Goal: Transaction & Acquisition: Book appointment/travel/reservation

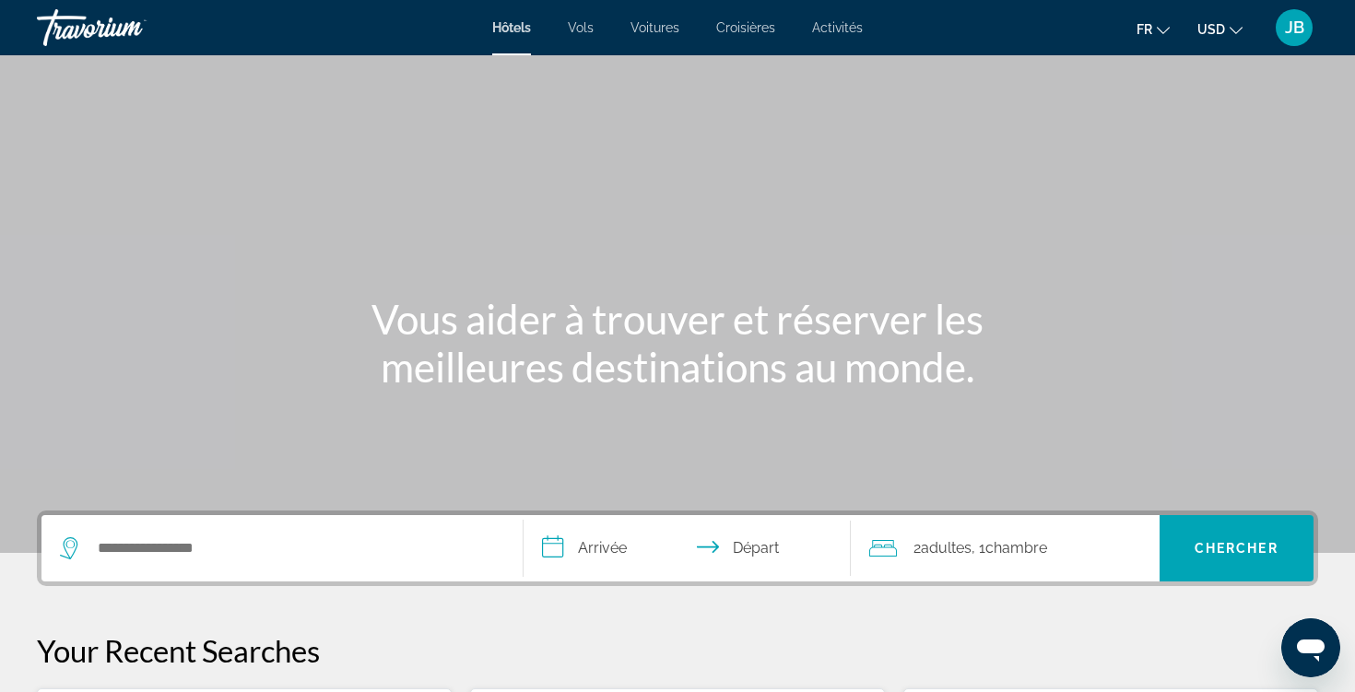
click at [1224, 34] on span "USD" at bounding box center [1212, 29] width 28 height 15
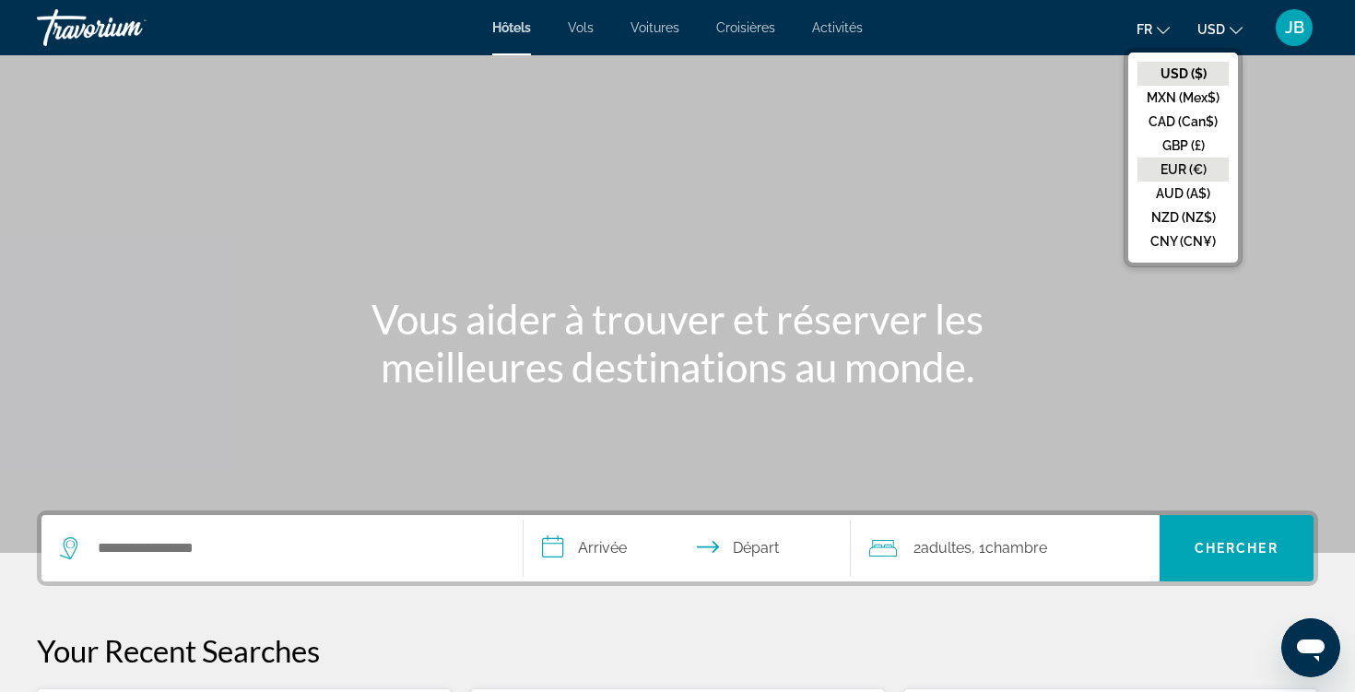
click at [1190, 159] on button "EUR (€)" at bounding box center [1183, 170] width 91 height 24
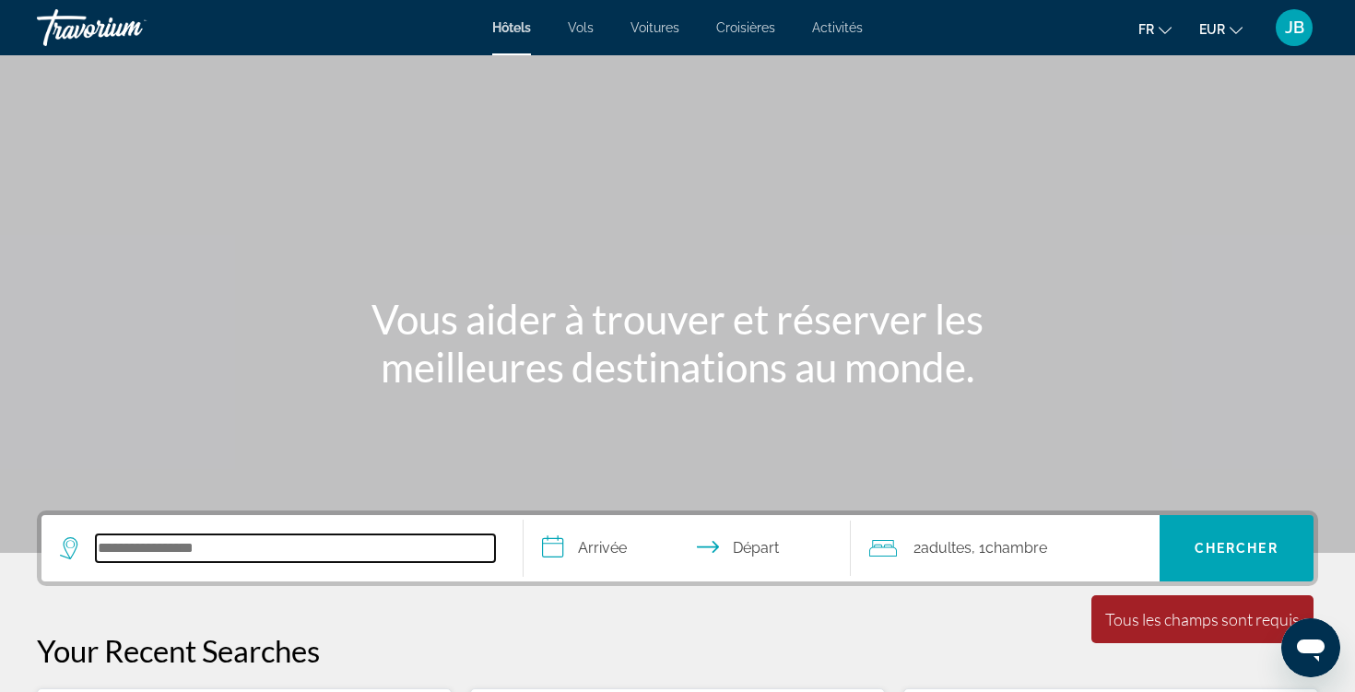
click at [178, 555] on input "Search hotel destination" at bounding box center [295, 549] width 399 height 28
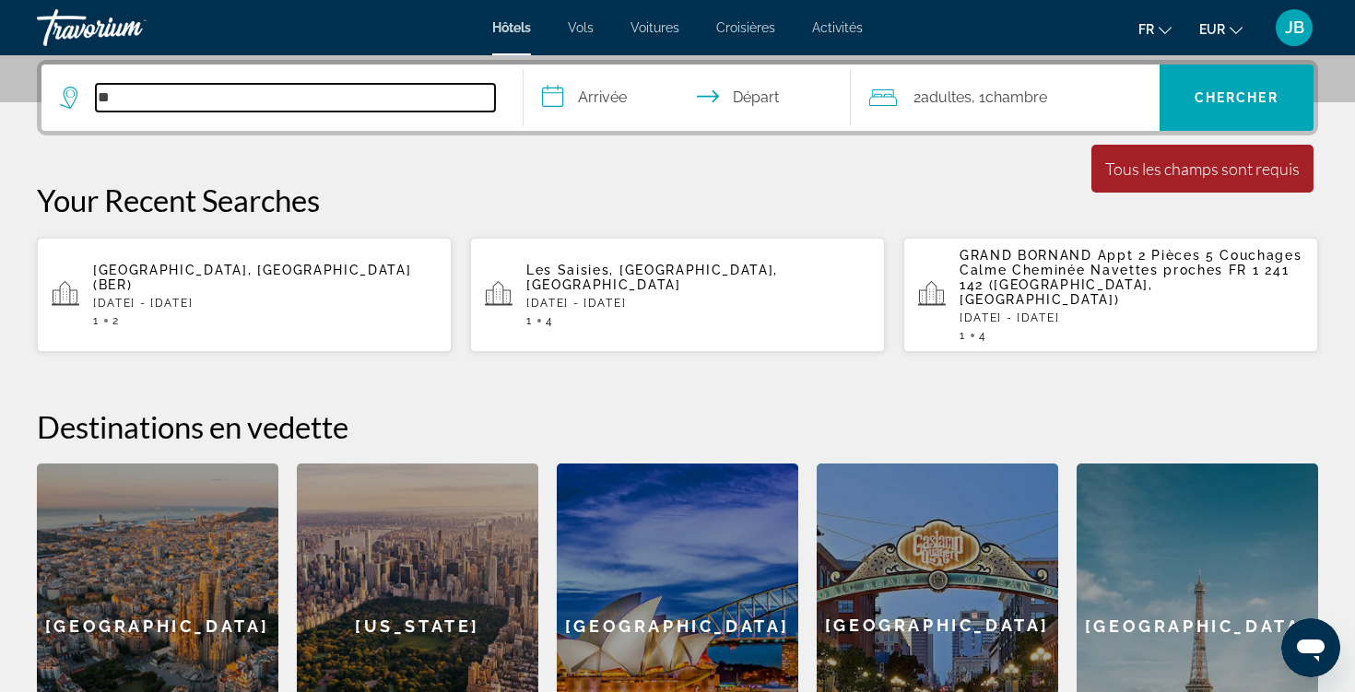
type input "*"
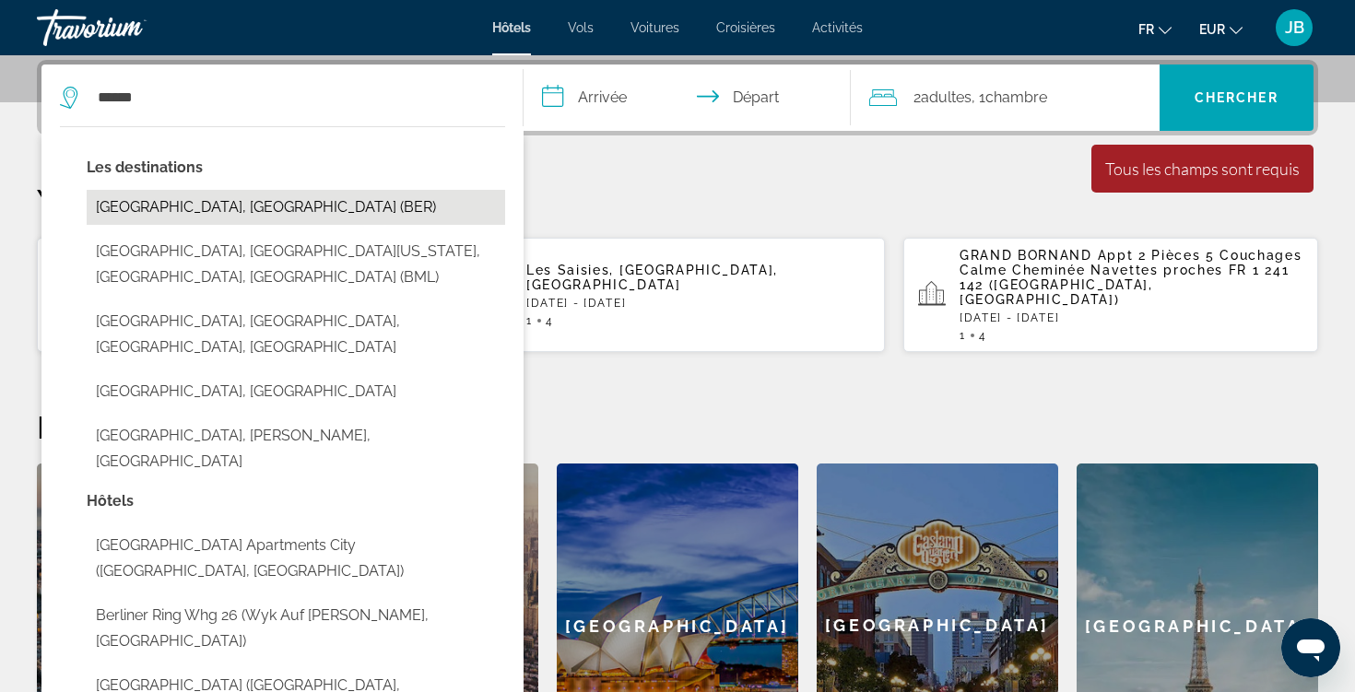
click at [285, 222] on button "[GEOGRAPHIC_DATA], [GEOGRAPHIC_DATA] (BER)" at bounding box center [296, 207] width 419 height 35
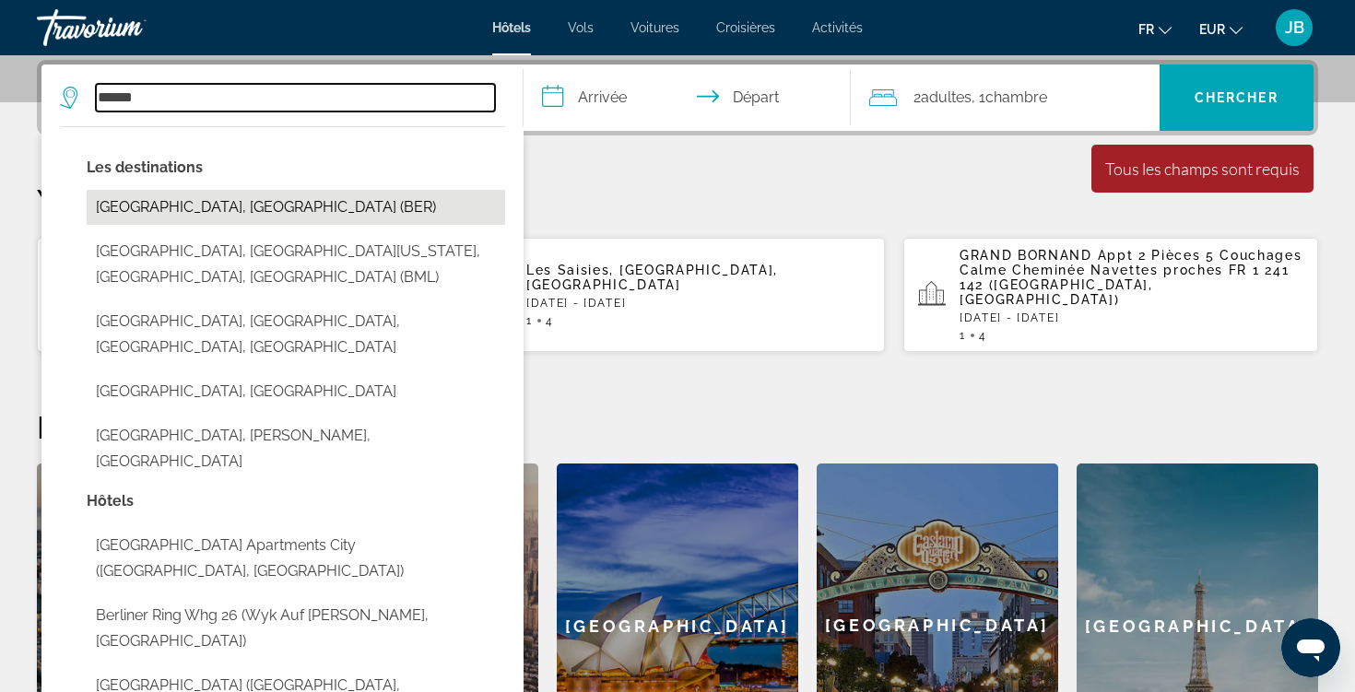
type input "**********"
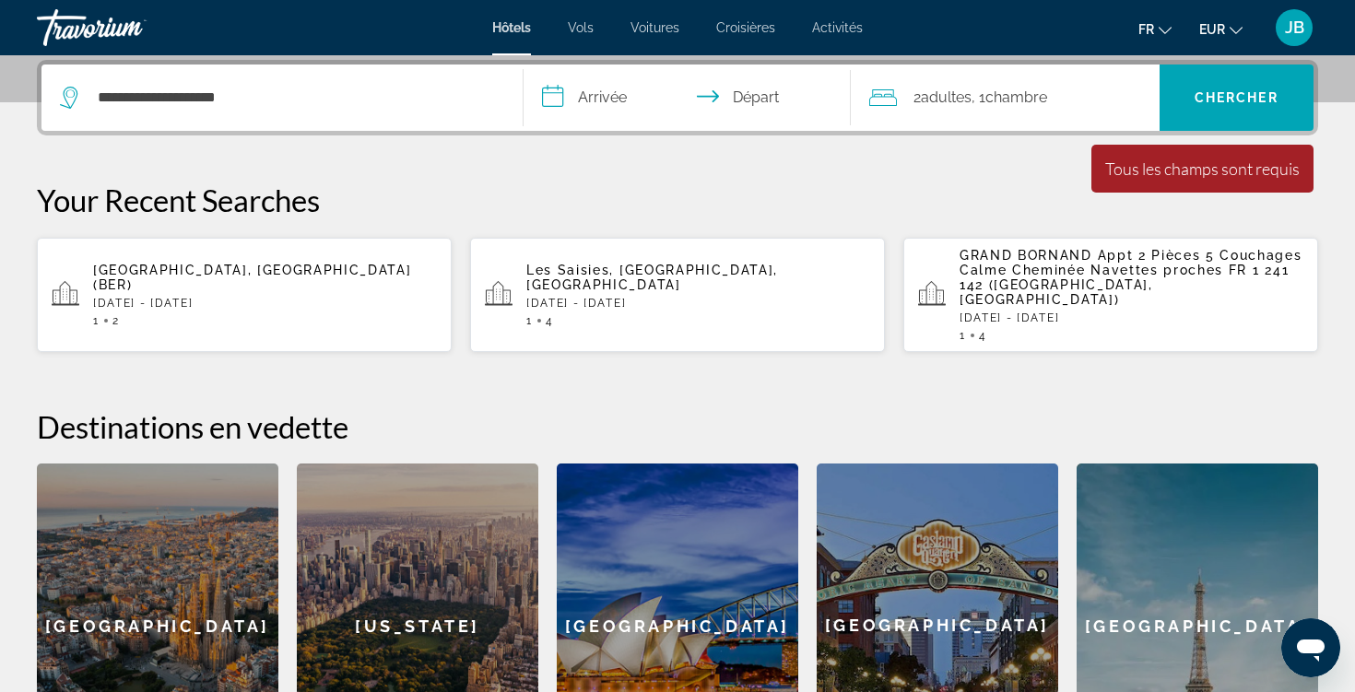
click at [632, 93] on input "**********" at bounding box center [691, 101] width 335 height 72
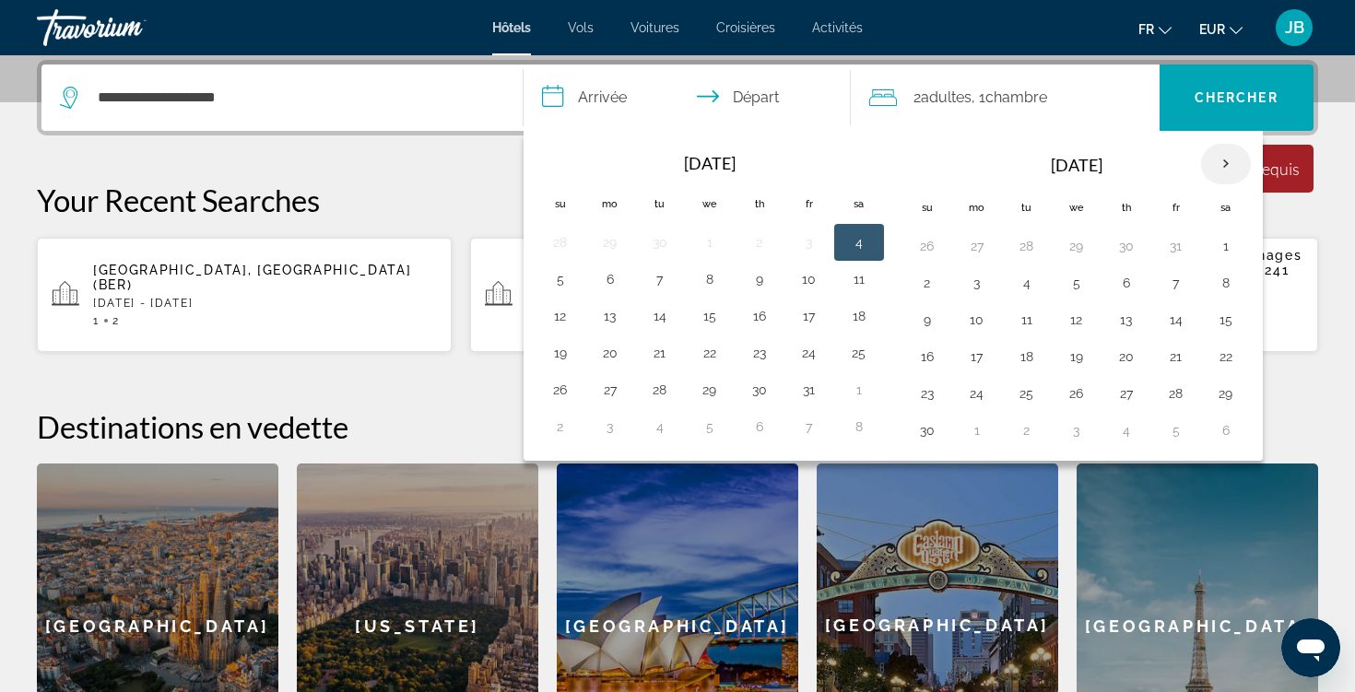
click at [1236, 166] on th "Next month" at bounding box center [1226, 164] width 50 height 41
click at [965, 244] on button "1" at bounding box center [978, 246] width 30 height 26
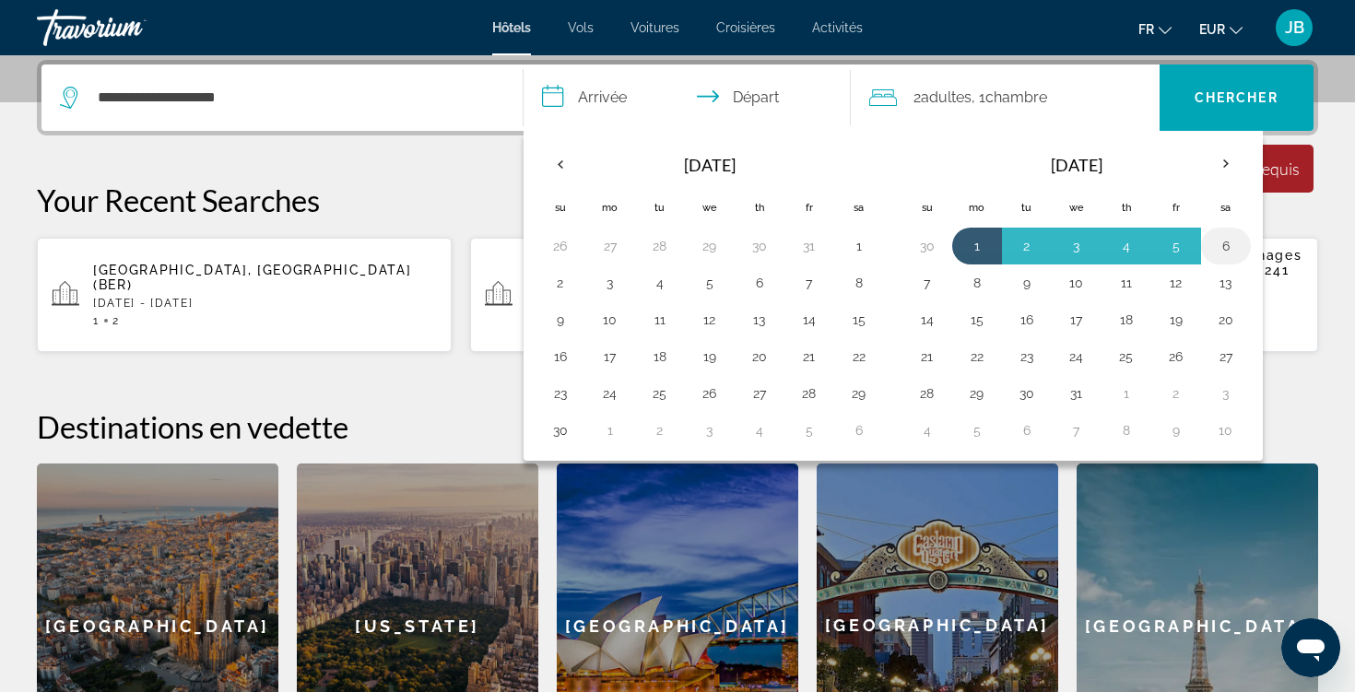
click at [1229, 255] on button "6" at bounding box center [1226, 246] width 30 height 26
type input "**********"
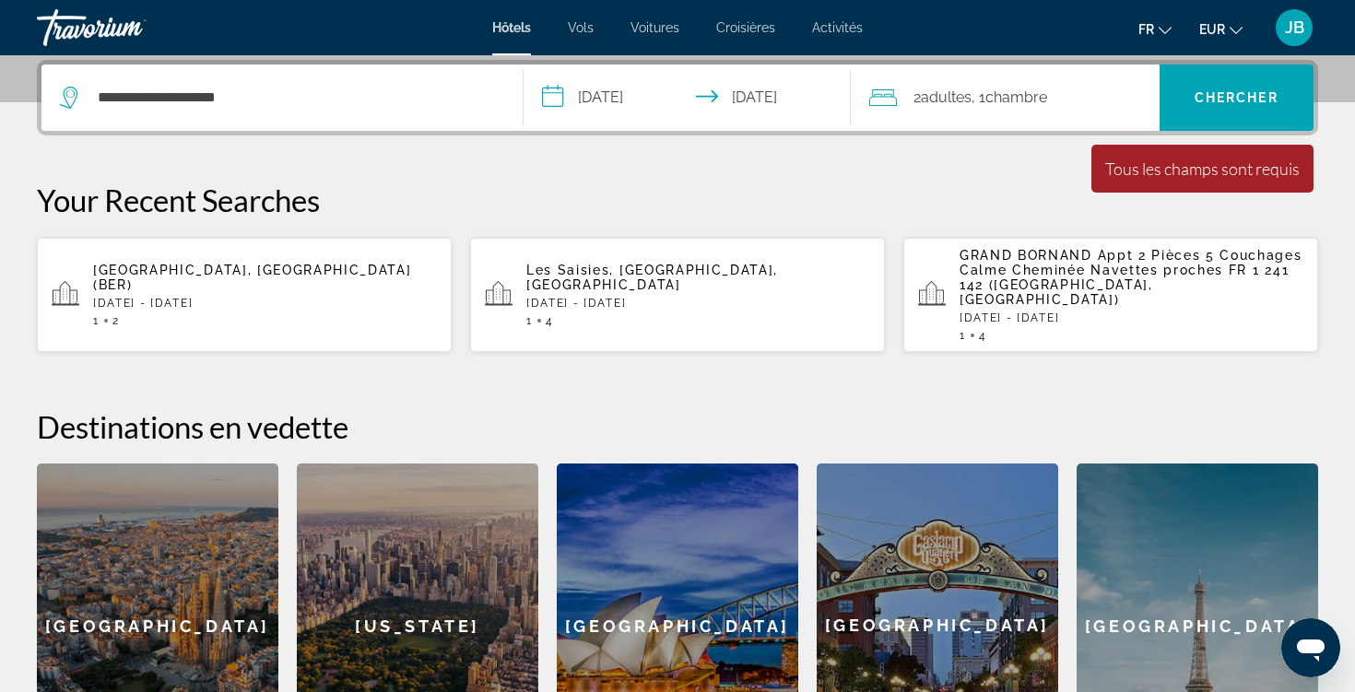
click at [960, 80] on div "2 Adulte Adultes , 1 Chambre pièces" at bounding box center [1014, 98] width 290 height 66
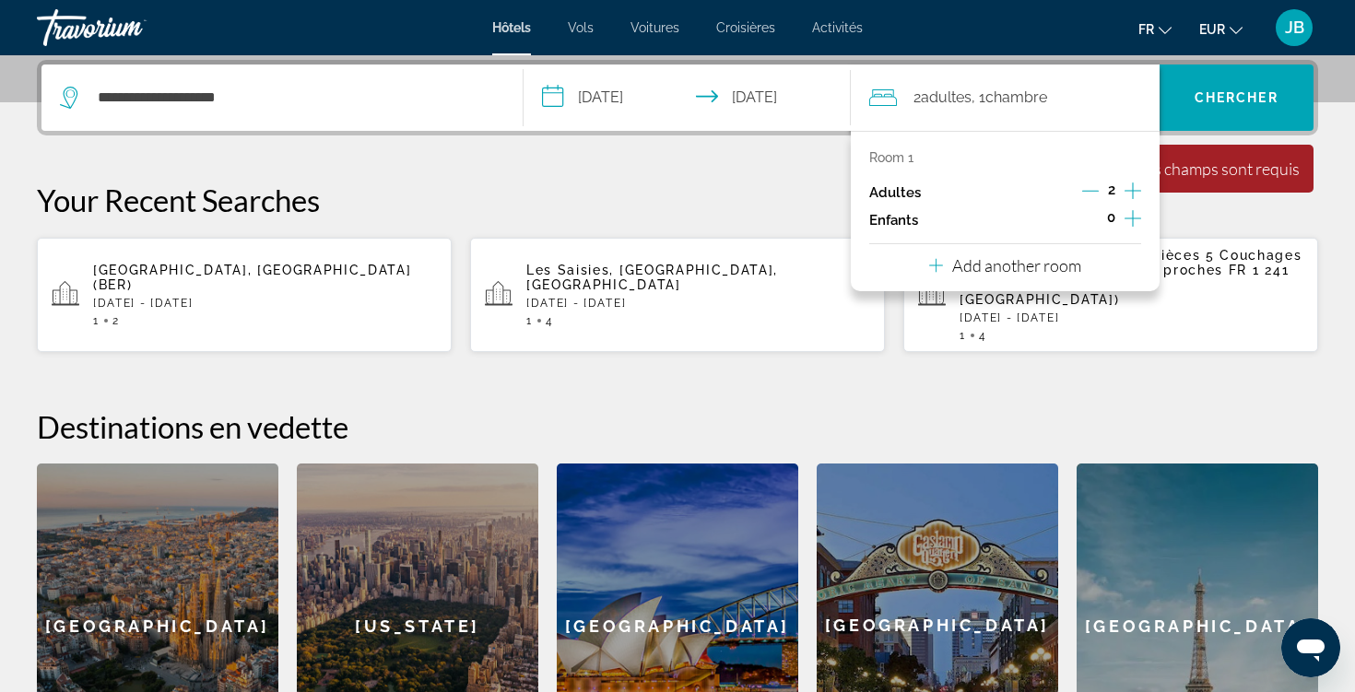
click at [1097, 201] on button "Decrement adults" at bounding box center [1090, 193] width 17 height 22
click at [1207, 108] on span "Search" at bounding box center [1237, 98] width 155 height 44
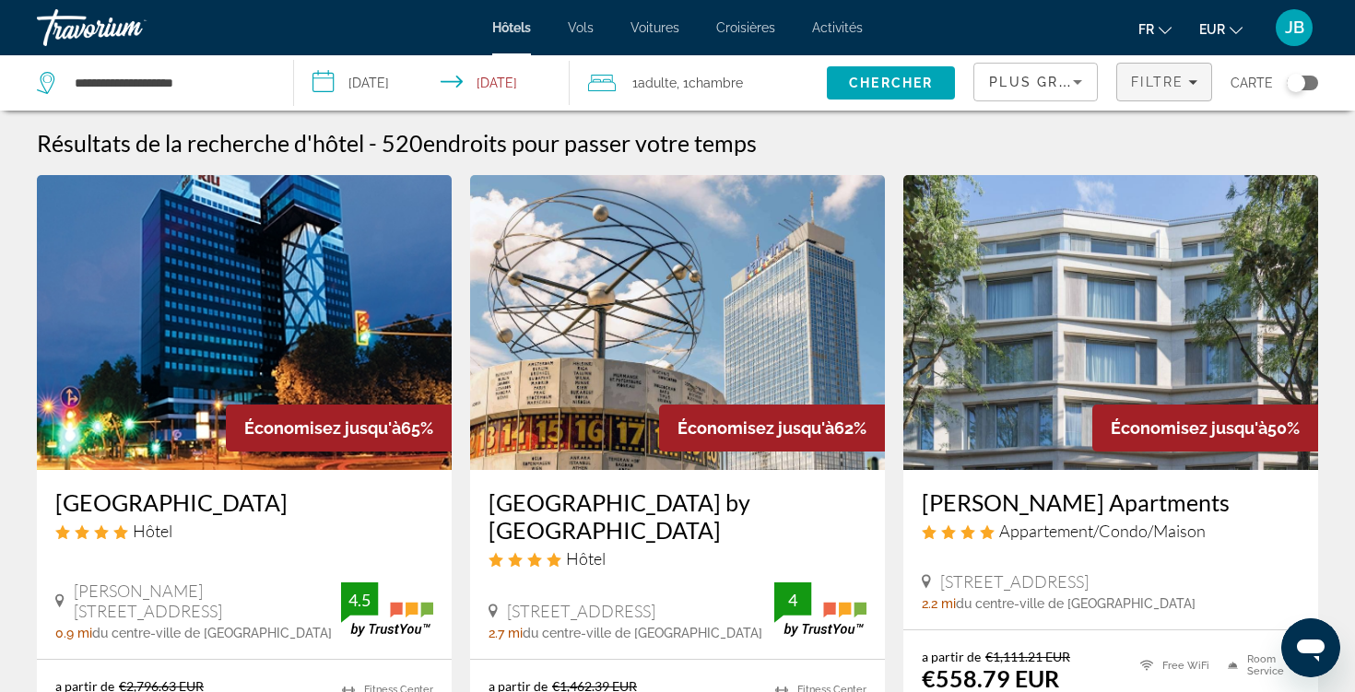
click at [1185, 78] on div "Filtre" at bounding box center [1164, 82] width 66 height 15
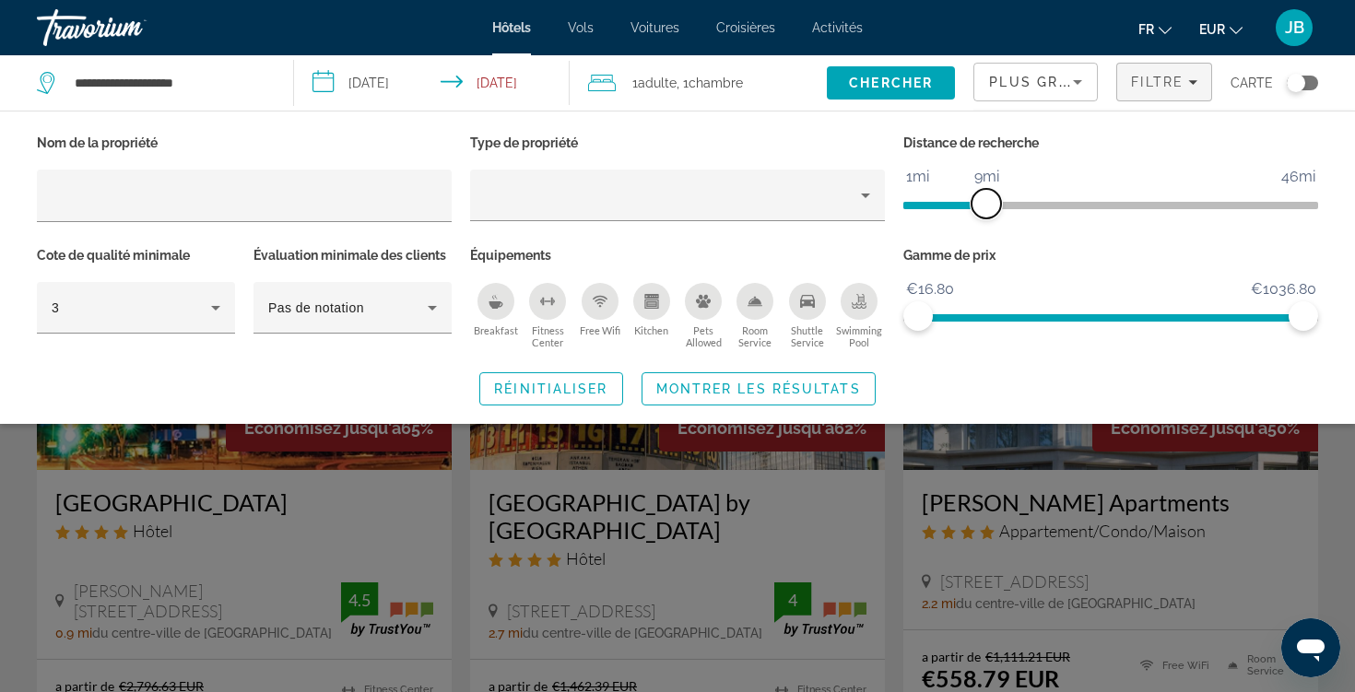
drag, startPoint x: 1166, startPoint y: 205, endPoint x: 982, endPoint y: 200, distance: 184.4
click at [982, 200] on span "ngx-slider" at bounding box center [987, 204] width 30 height 30
drag, startPoint x: 986, startPoint y: 209, endPoint x: 957, endPoint y: 209, distance: 28.6
click at [957, 209] on span "ngx-slider" at bounding box center [961, 204] width 30 height 30
drag, startPoint x: 1307, startPoint y: 325, endPoint x: 999, endPoint y: 328, distance: 307.9
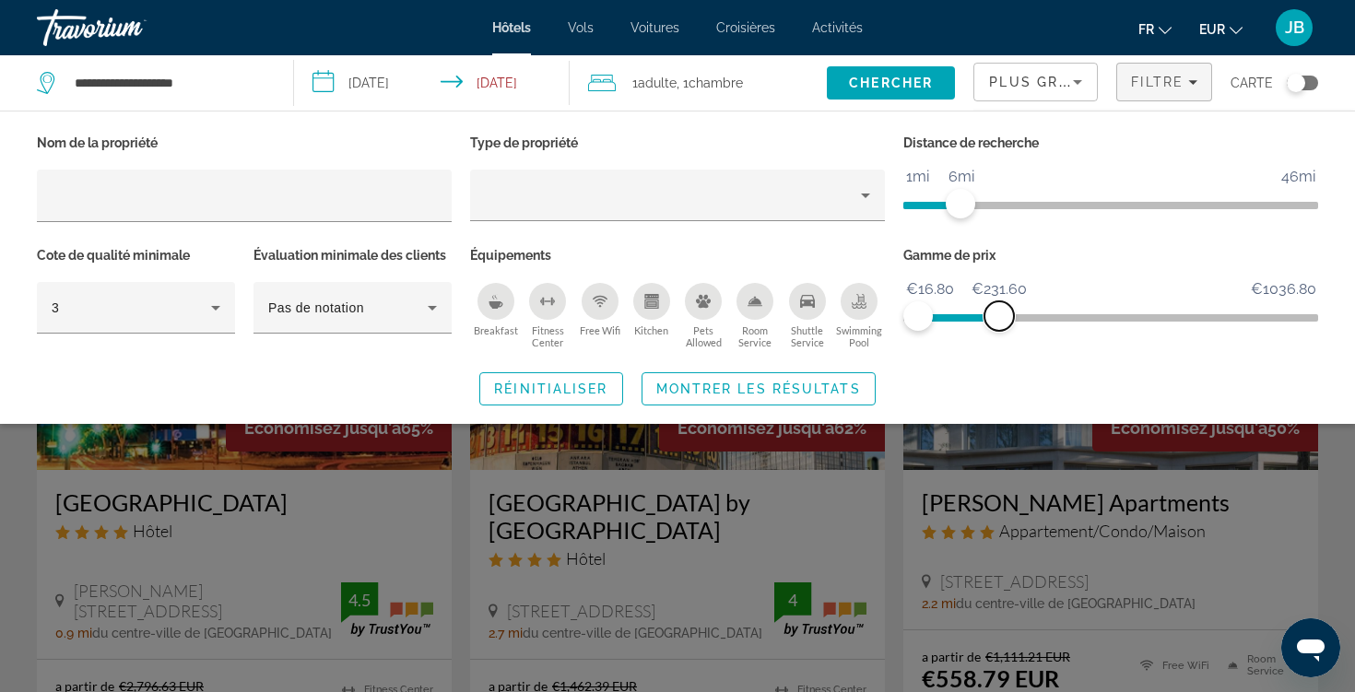
click at [999, 328] on span "ngx-slider-max" at bounding box center [1000, 316] width 30 height 30
click at [774, 377] on span "Search widget" at bounding box center [759, 389] width 232 height 44
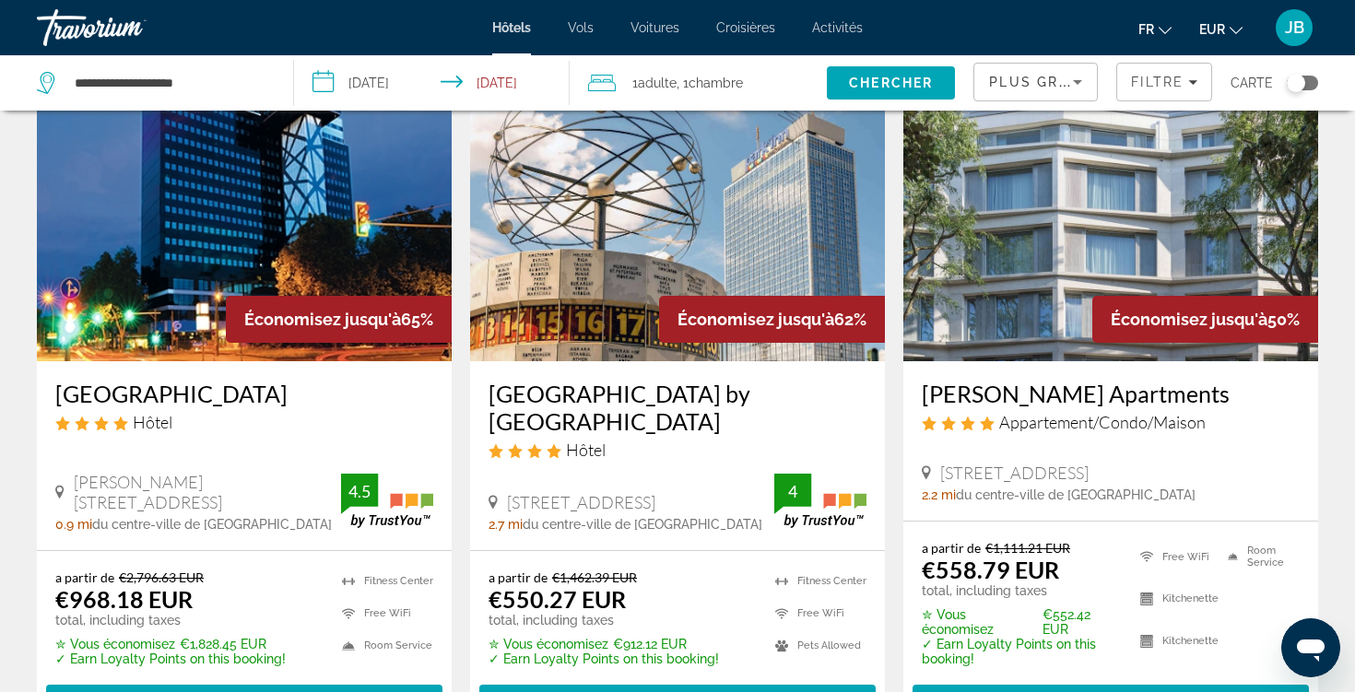
scroll to position [69, 0]
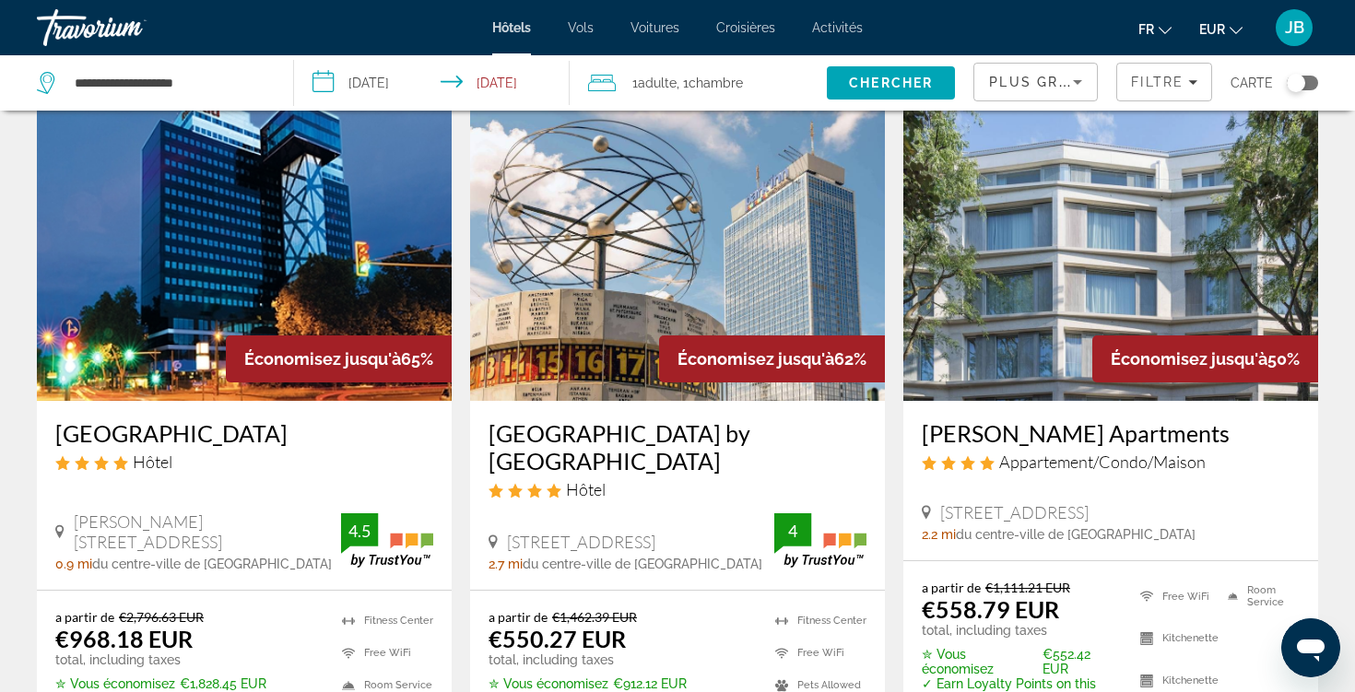
click at [1006, 77] on span "Plus grandes économies" at bounding box center [1099, 82] width 220 height 15
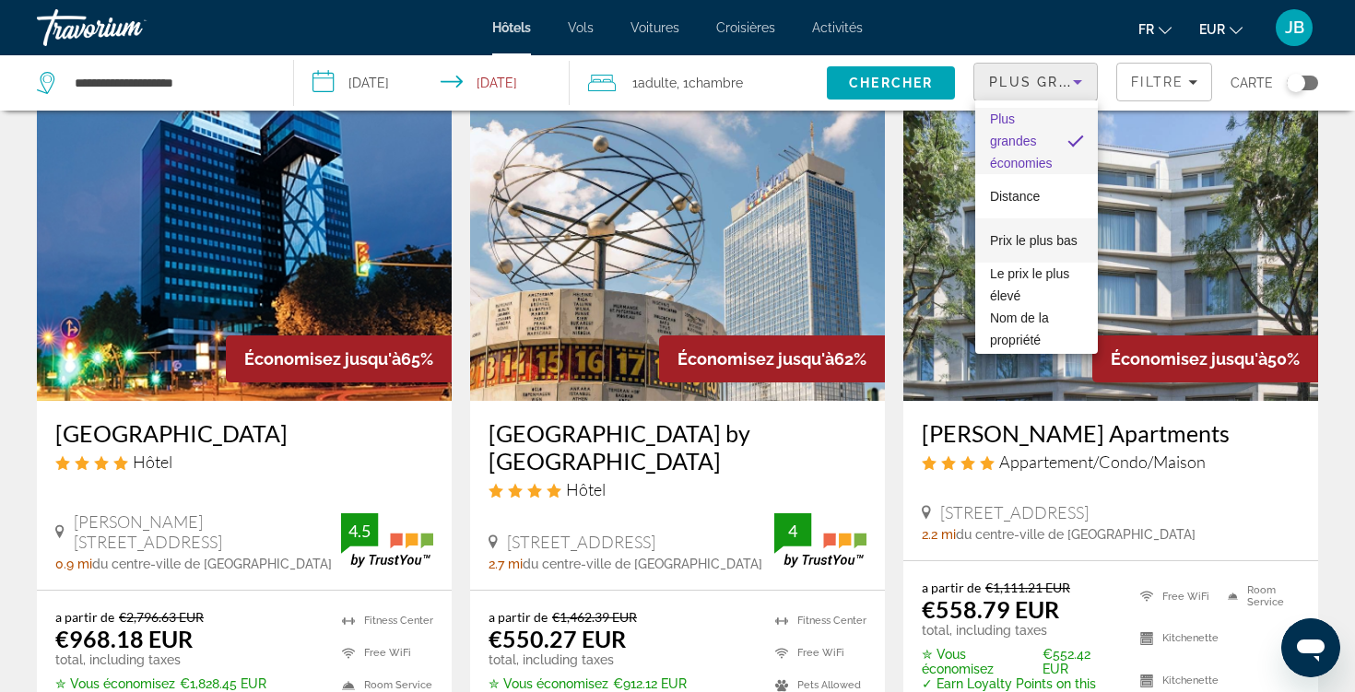
click at [1033, 238] on span "Prix le plus bas" at bounding box center [1034, 240] width 88 height 15
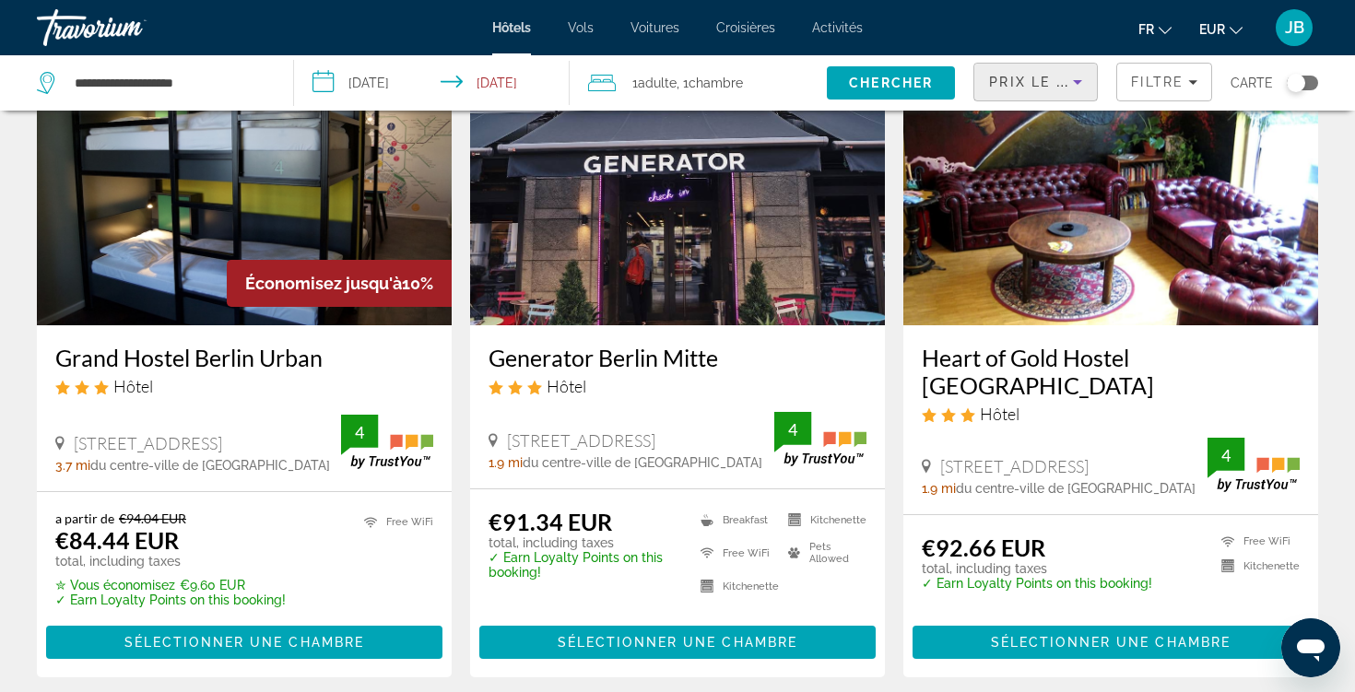
scroll to position [148, 0]
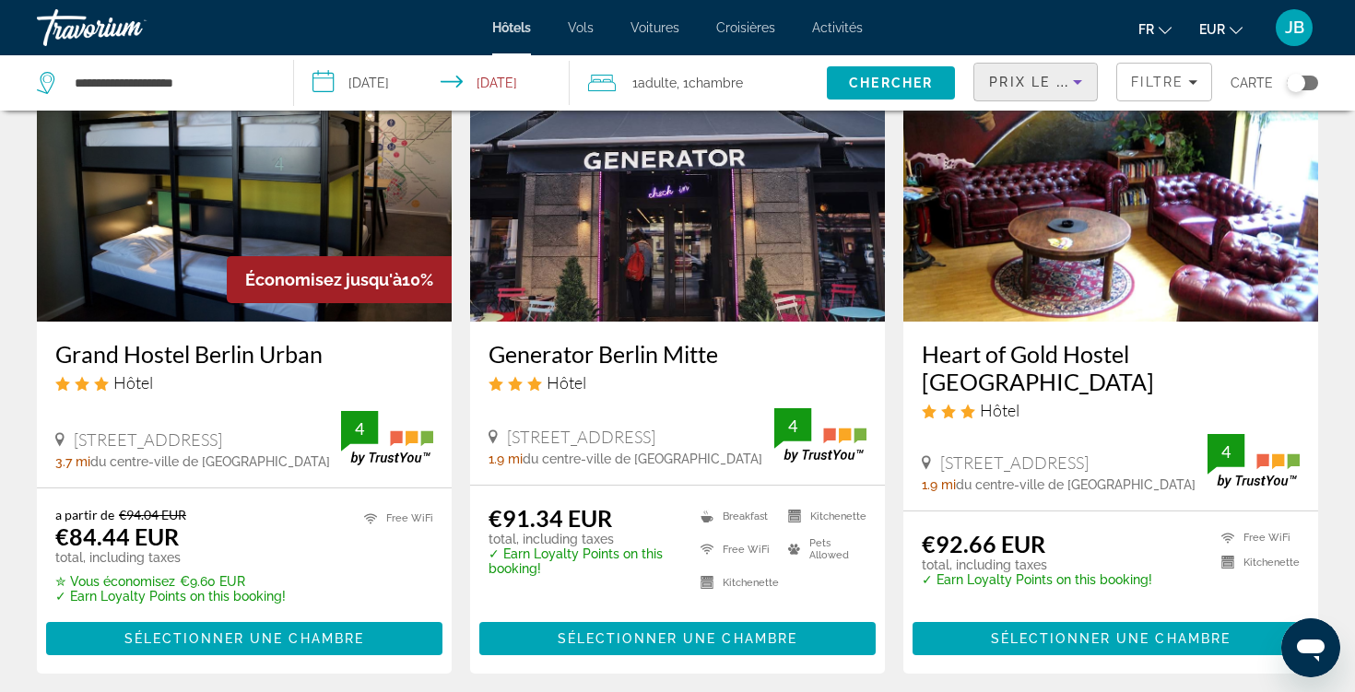
click at [256, 246] on img "Main content" at bounding box center [244, 174] width 415 height 295
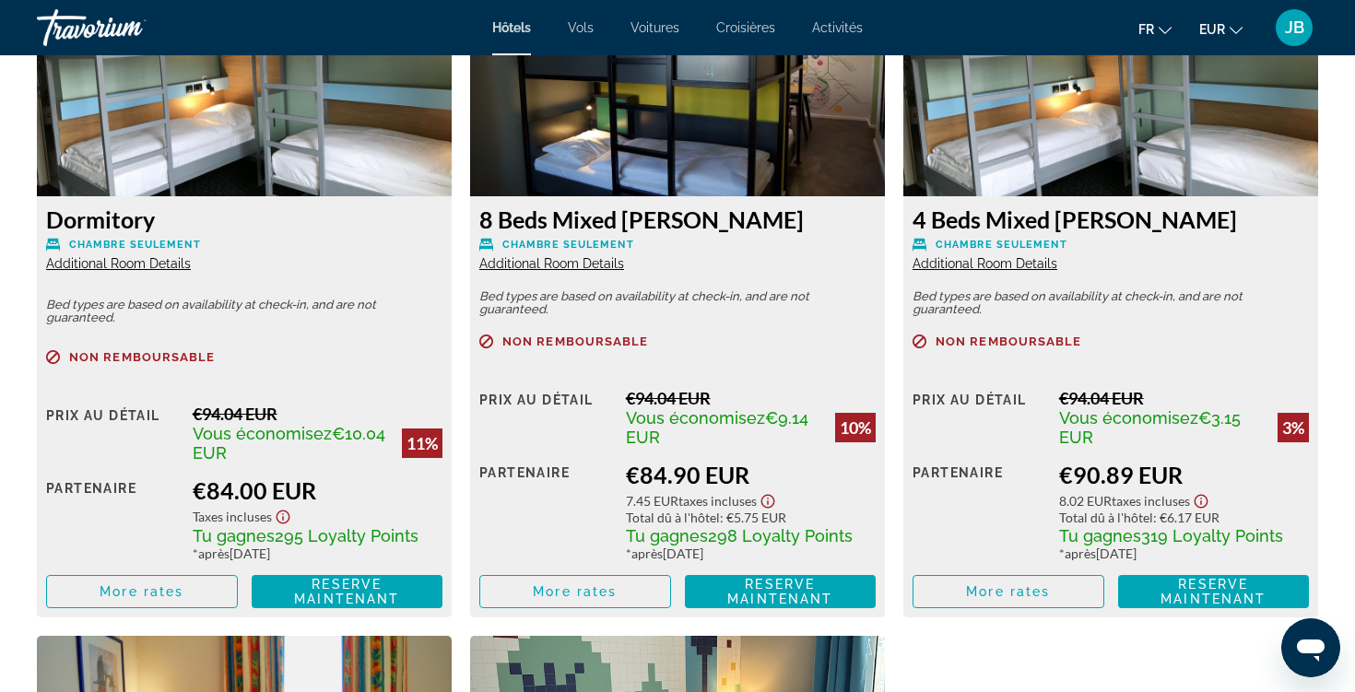
scroll to position [2648, 0]
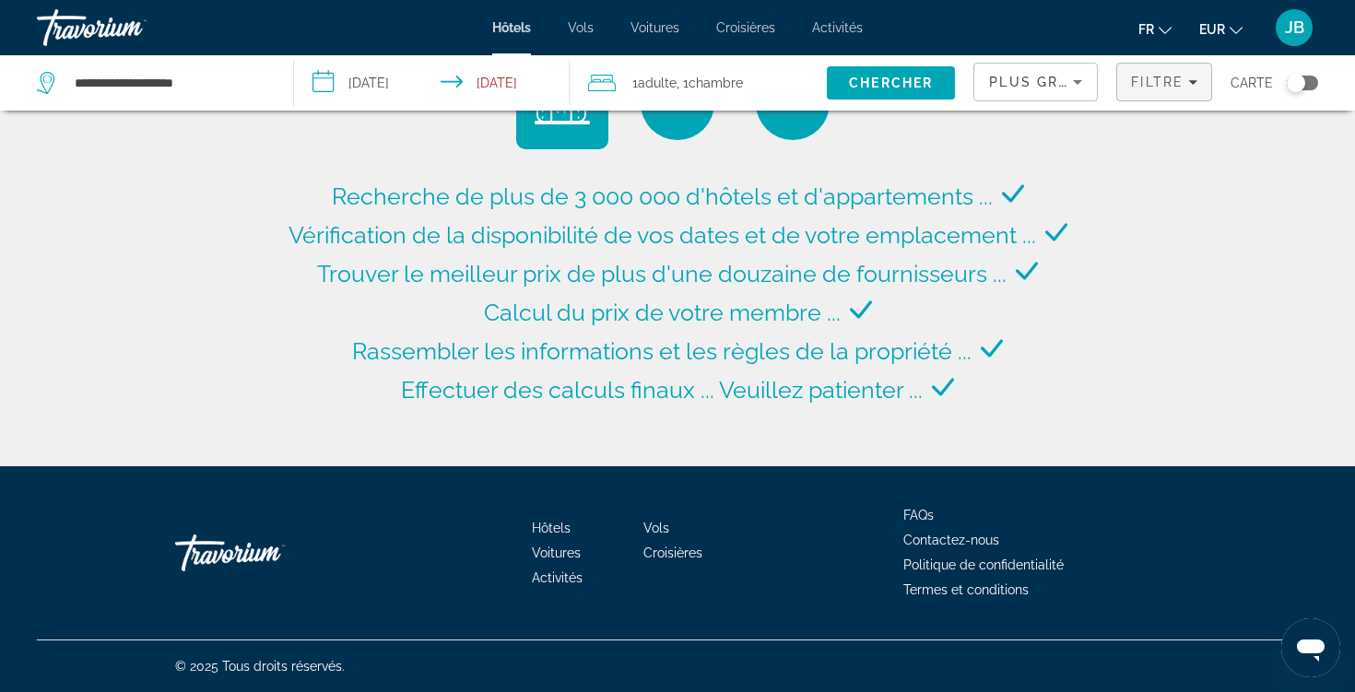
click at [1177, 83] on div "**********" at bounding box center [677, 346] width 1355 height 692
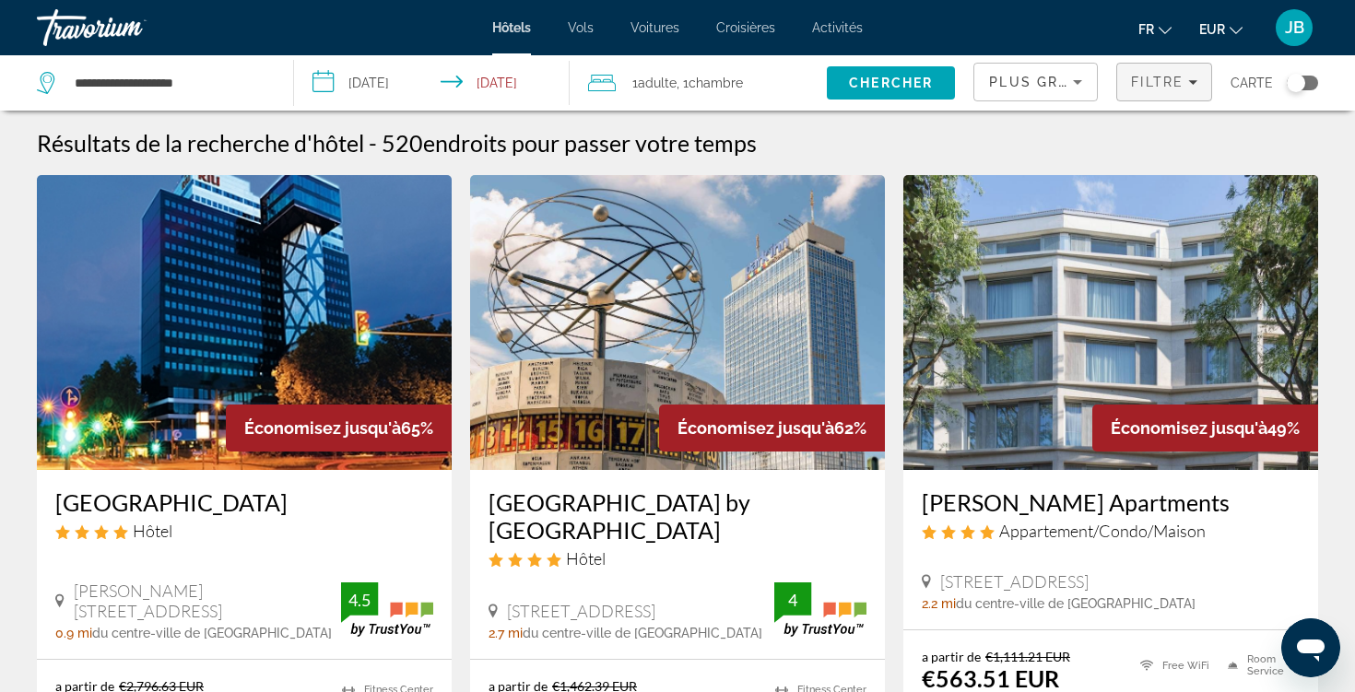
click at [1164, 99] on span "Filters" at bounding box center [1164, 82] width 94 height 44
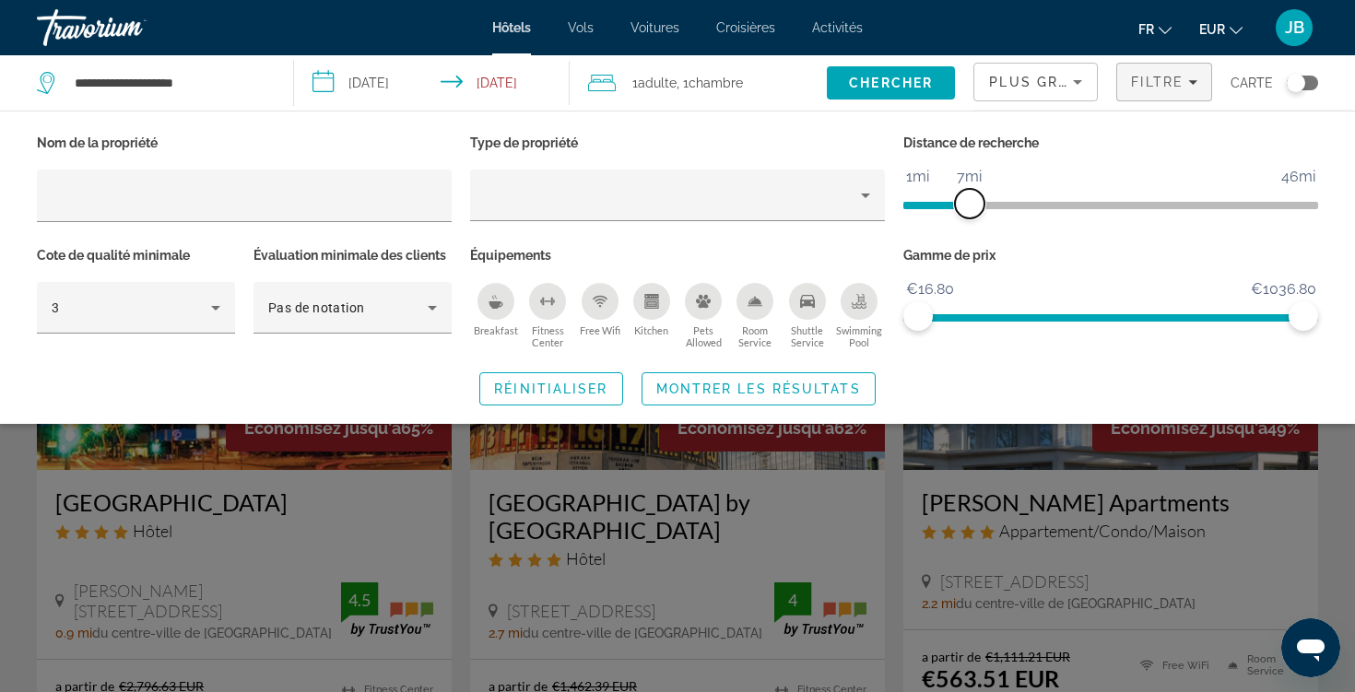
drag, startPoint x: 1166, startPoint y: 207, endPoint x: 971, endPoint y: 206, distance: 195.5
click at [971, 206] on span "ngx-slider" at bounding box center [970, 204] width 30 height 30
drag, startPoint x: 1305, startPoint y: 311, endPoint x: 1007, endPoint y: 320, distance: 298.9
click at [1007, 320] on span "ngx-slider-max" at bounding box center [1007, 316] width 30 height 30
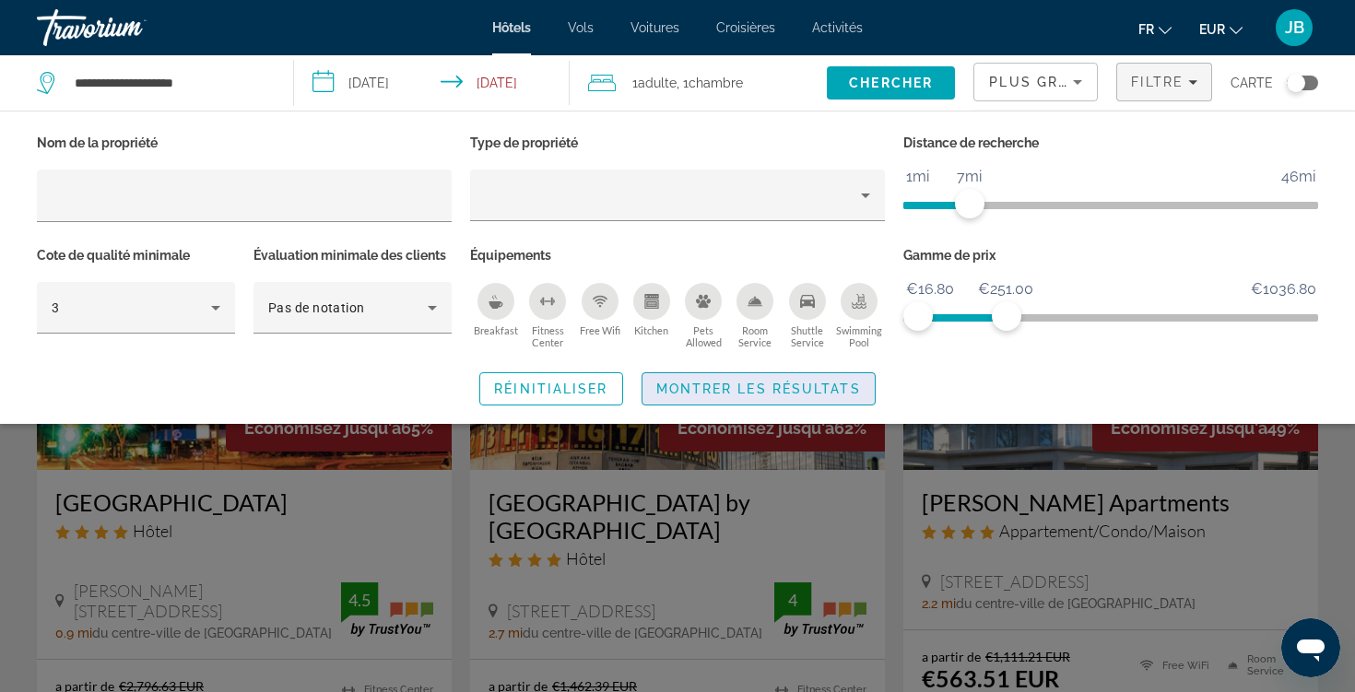
click at [833, 383] on span "Montrer les résultats" at bounding box center [758, 389] width 205 height 15
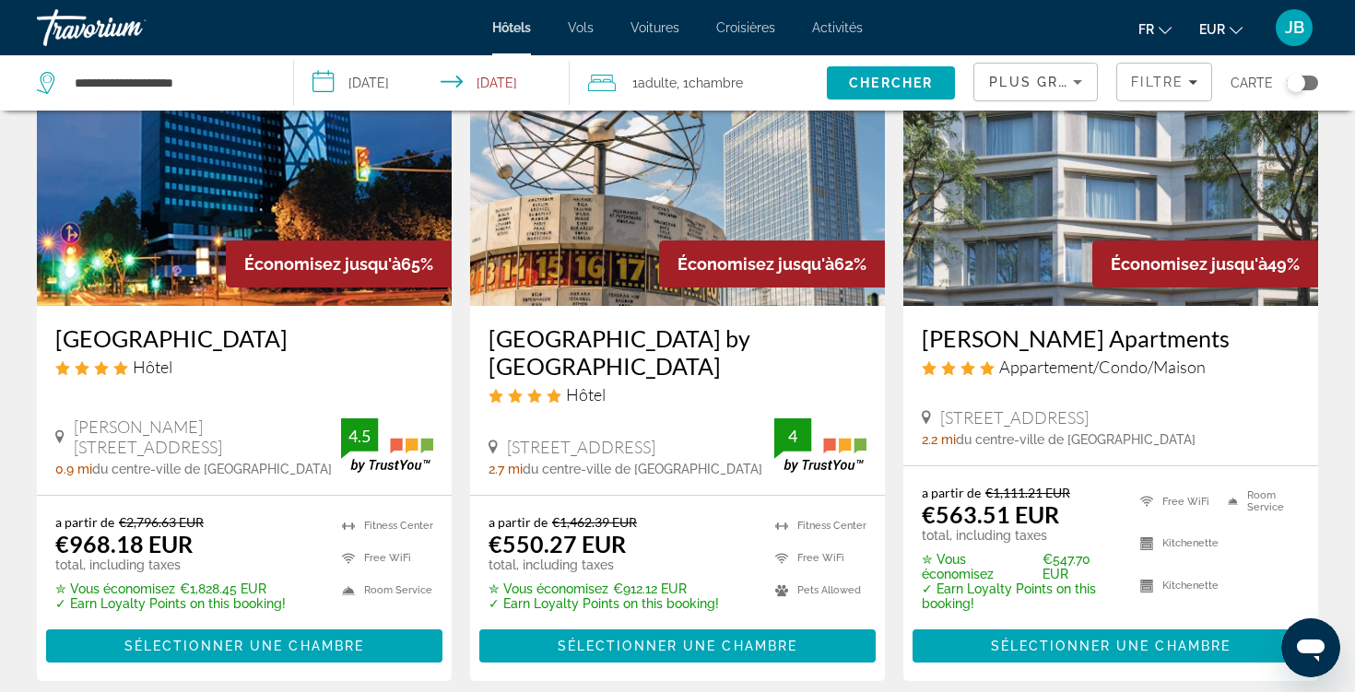
scroll to position [163, 0]
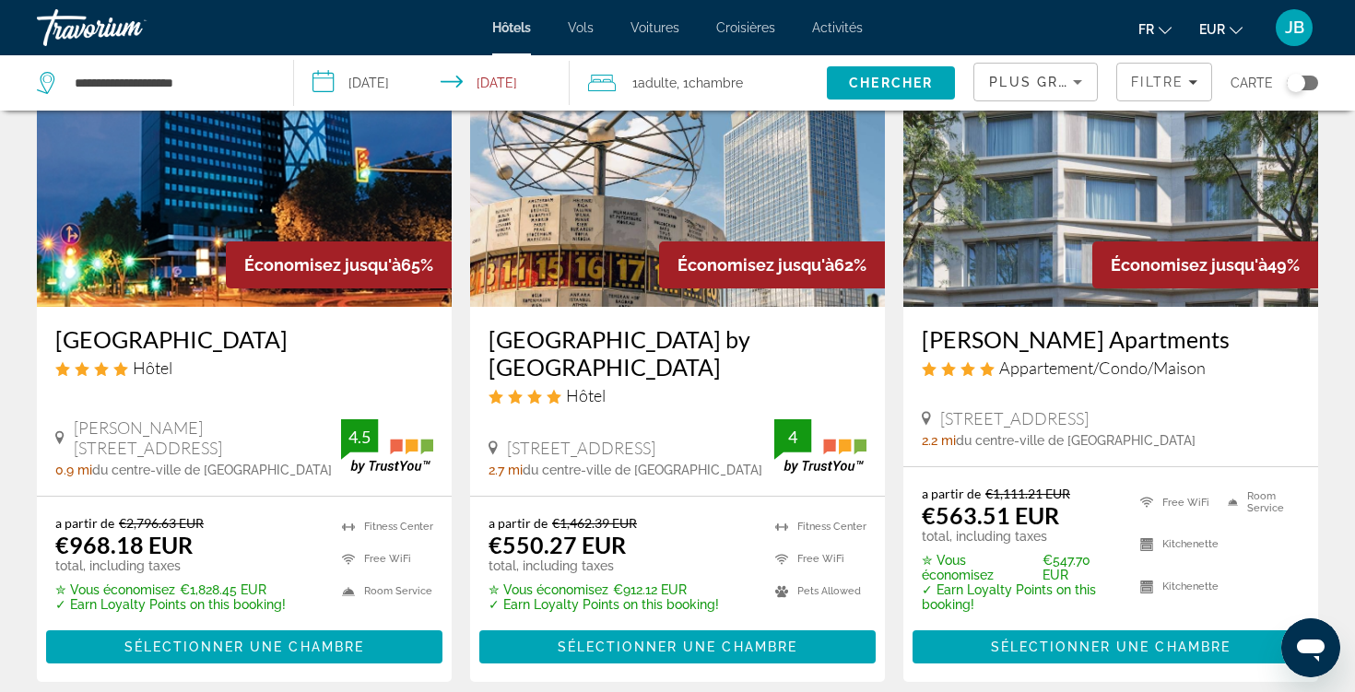
click at [1024, 101] on div "Plus grandes économies" at bounding box center [1036, 82] width 124 height 55
click at [1025, 92] on div "Plus grandes économies" at bounding box center [1031, 82] width 84 height 22
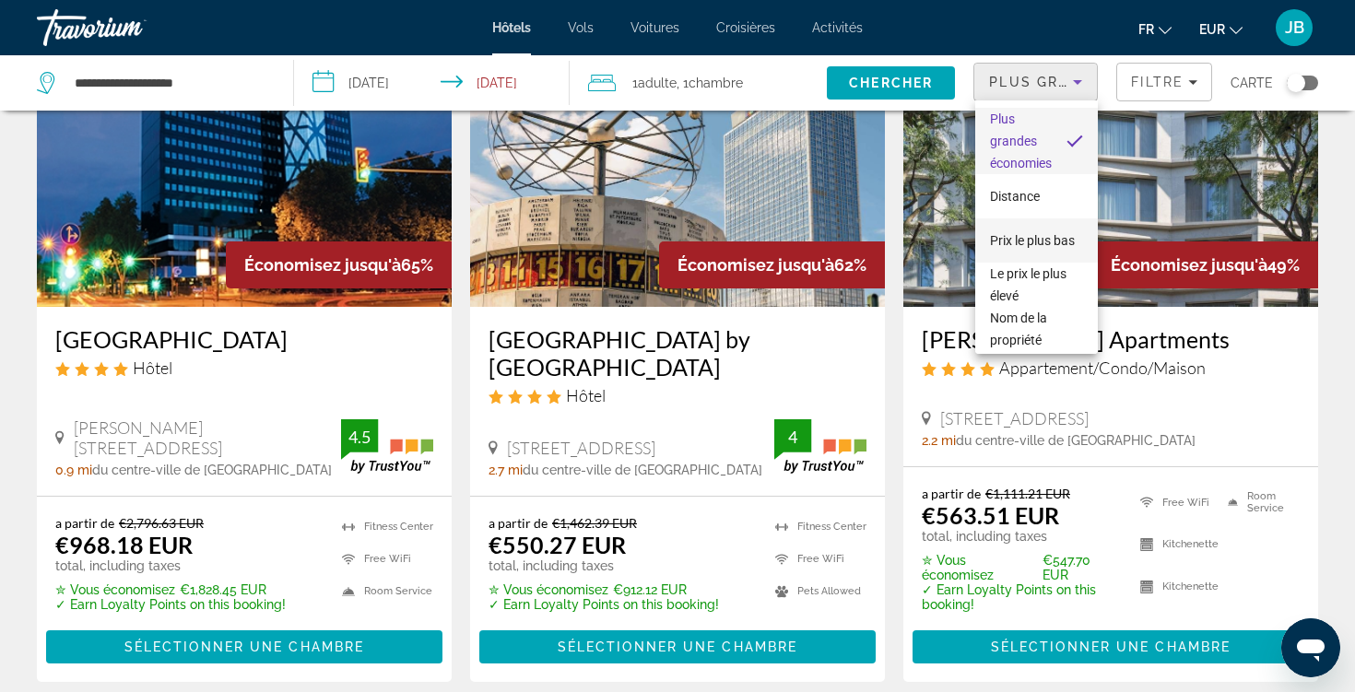
click at [1025, 237] on span "Prix le plus bas" at bounding box center [1032, 240] width 85 height 15
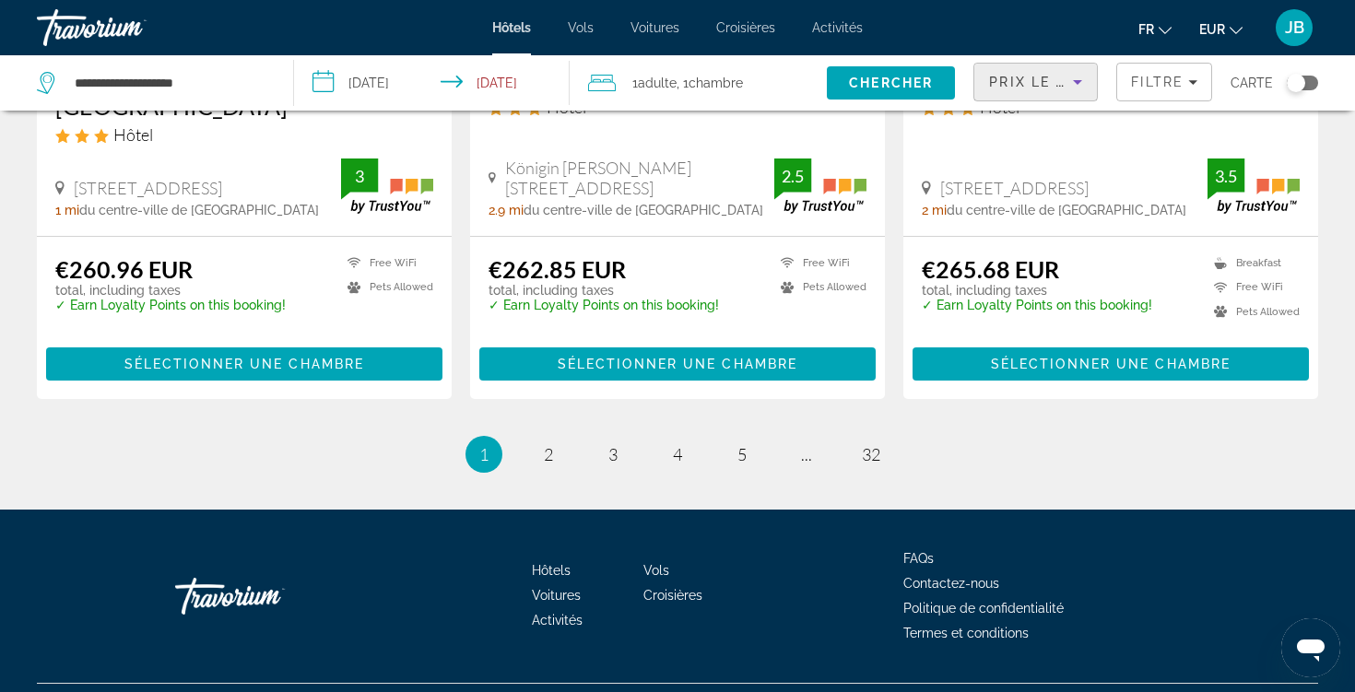
scroll to position [2498, 0]
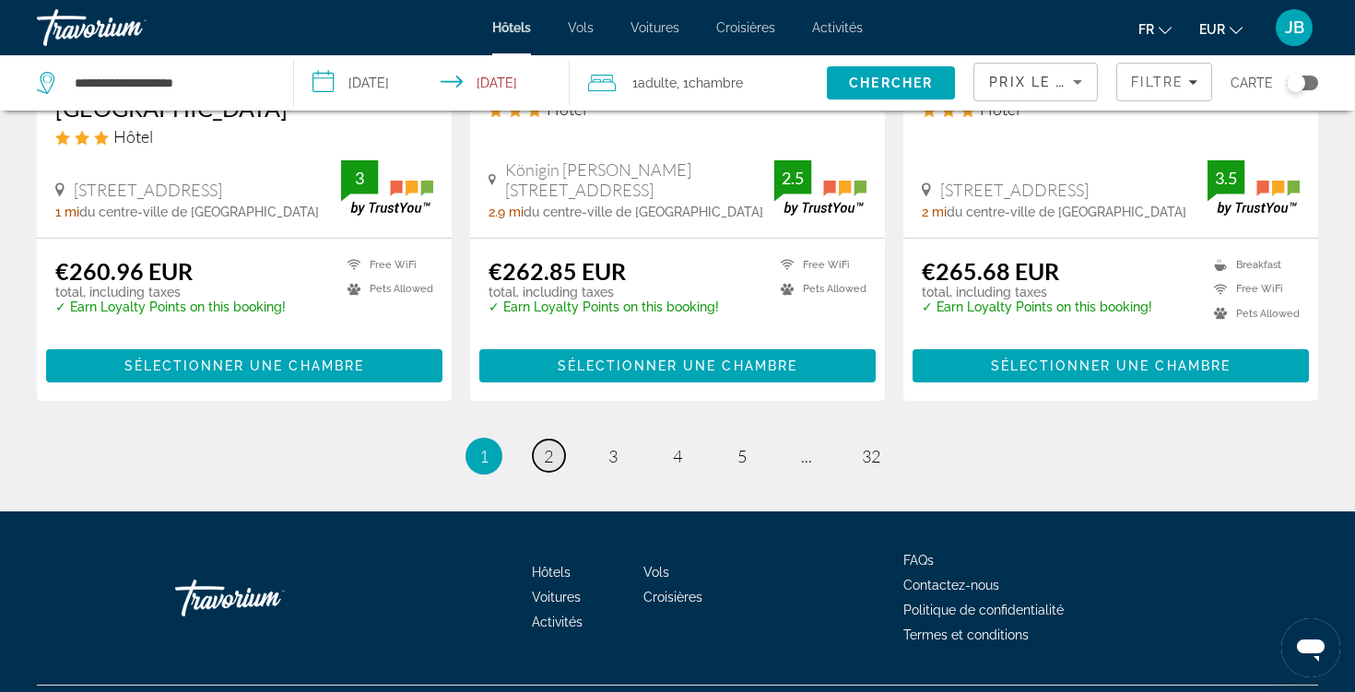
click at [547, 446] on span "2" at bounding box center [548, 456] width 9 height 20
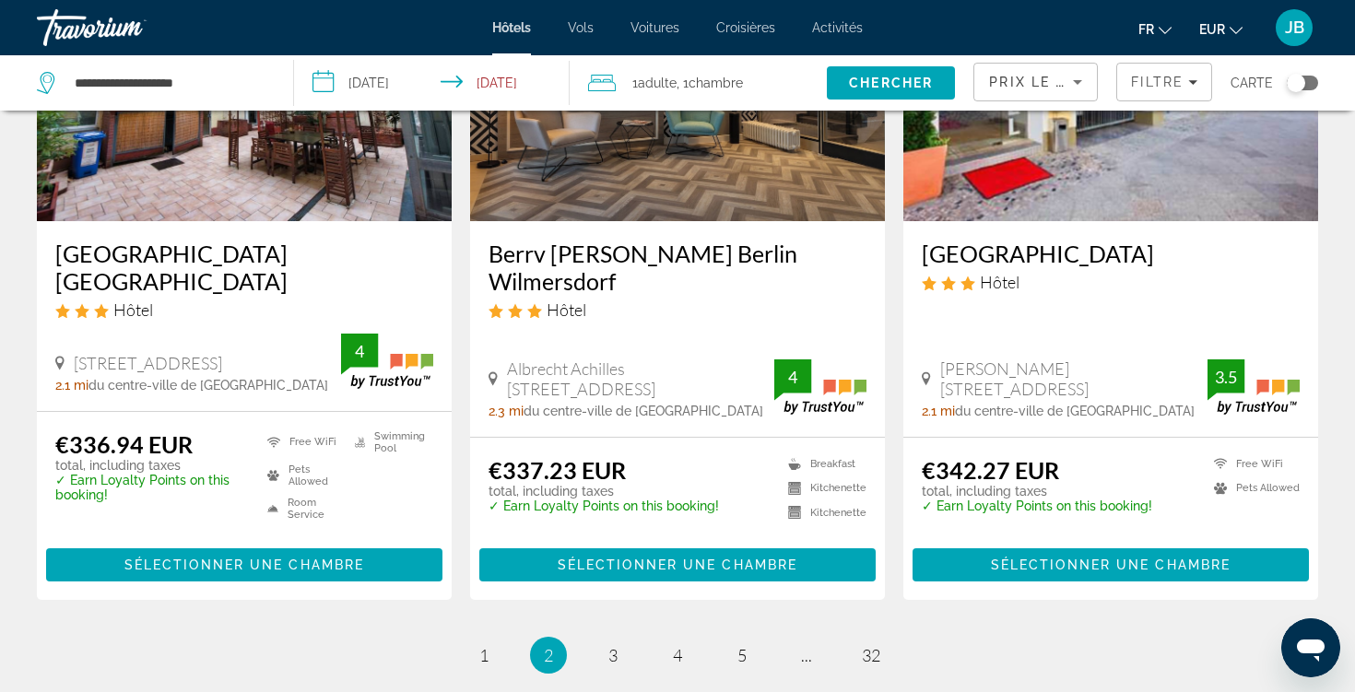
scroll to position [2323, 0]
